Goal: Navigation & Orientation: Find specific page/section

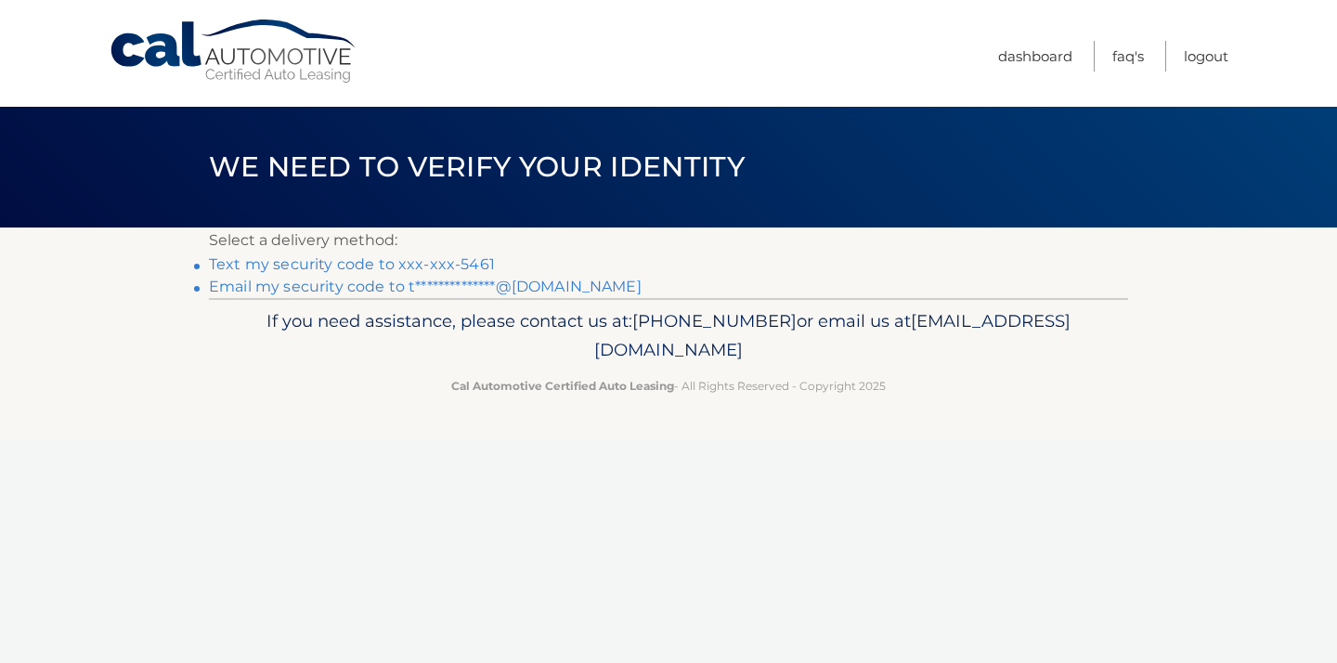
click at [405, 267] on link "Text my security code to xxx-xxx-5461" at bounding box center [352, 264] width 286 height 18
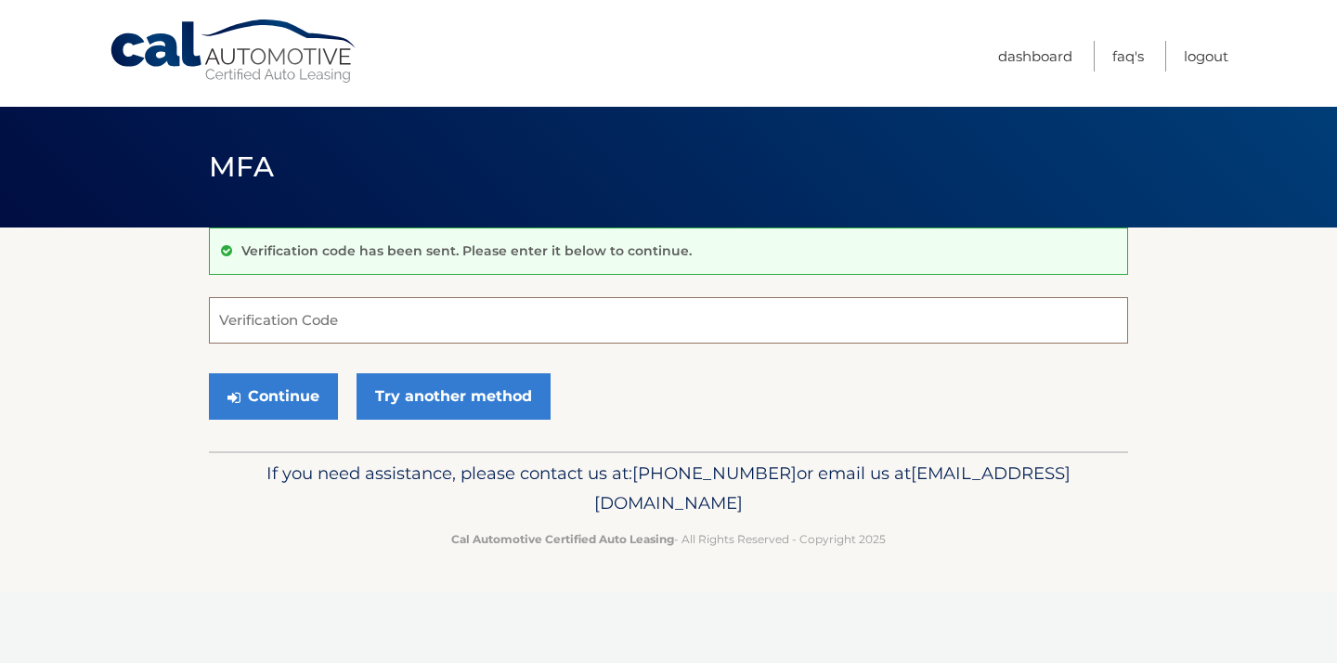
click at [406, 308] on input "Verification Code" at bounding box center [668, 320] width 919 height 46
type input "558310"
click at [283, 398] on button "Continue" at bounding box center [273, 396] width 129 height 46
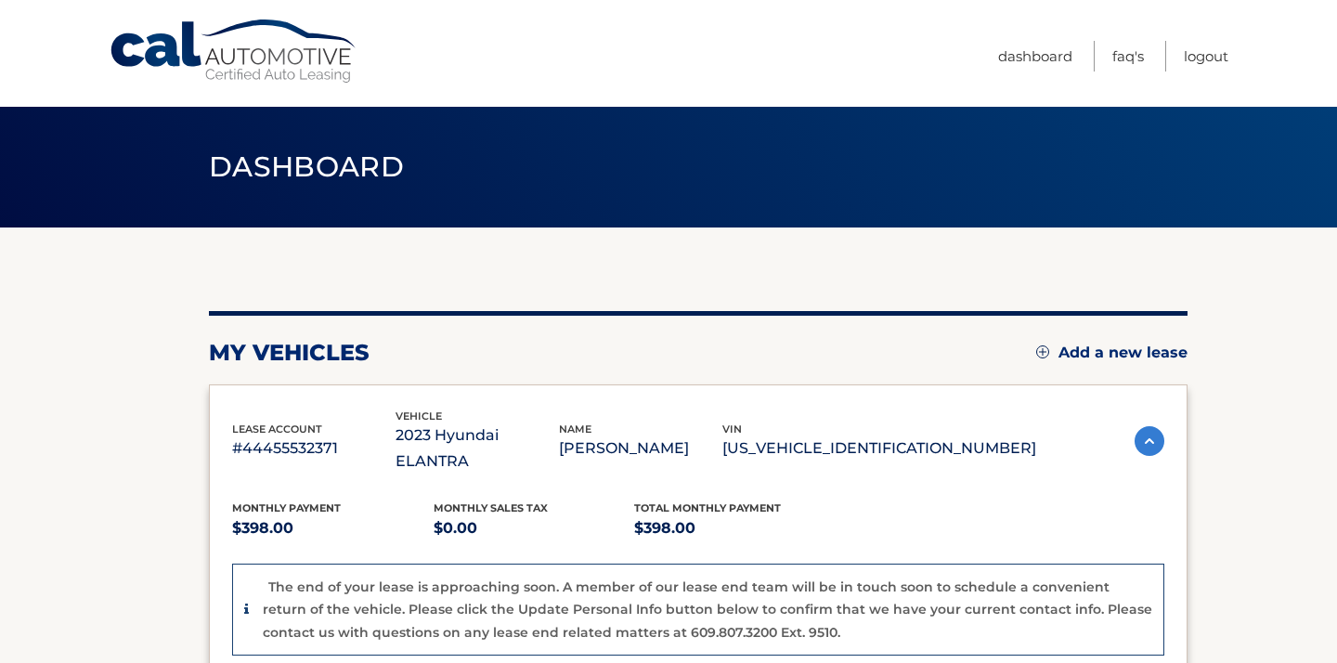
click at [1040, 32] on ul "Dashboard FAQ's Logout" at bounding box center [1113, 53] width 230 height 107
click at [1040, 61] on link "Dashboard" at bounding box center [1035, 56] width 74 height 31
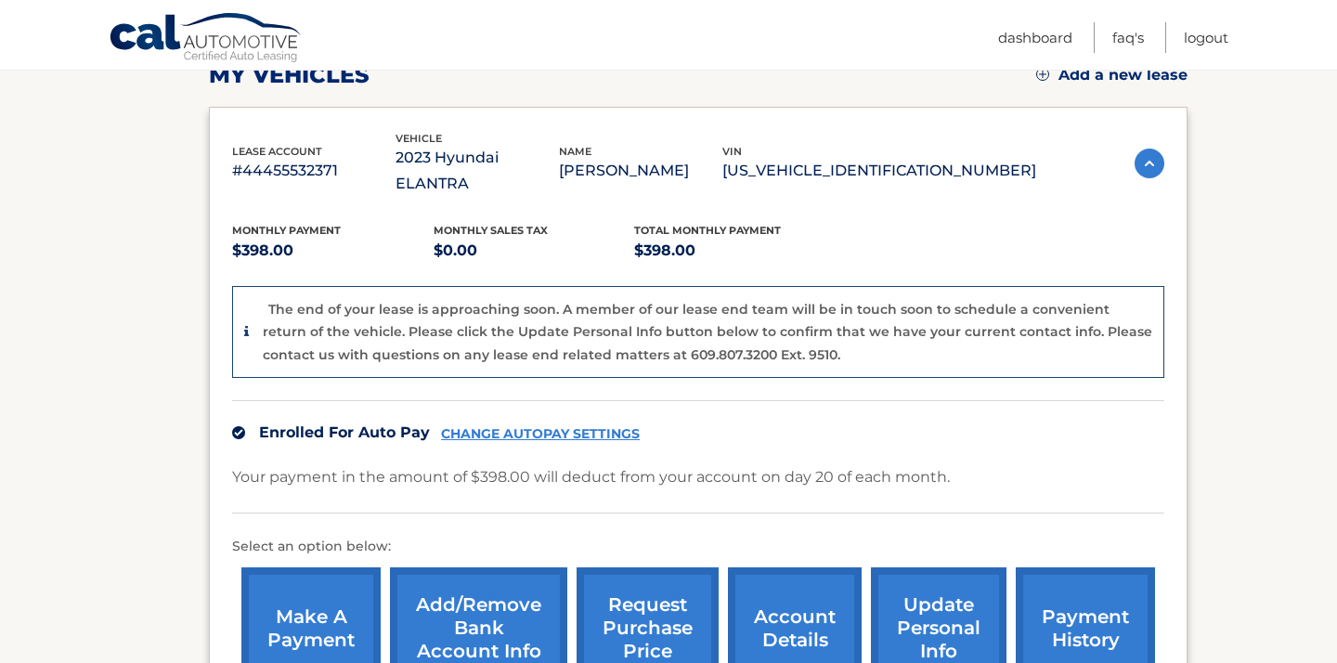
scroll to position [506, 0]
